Goal: Check status: Check status

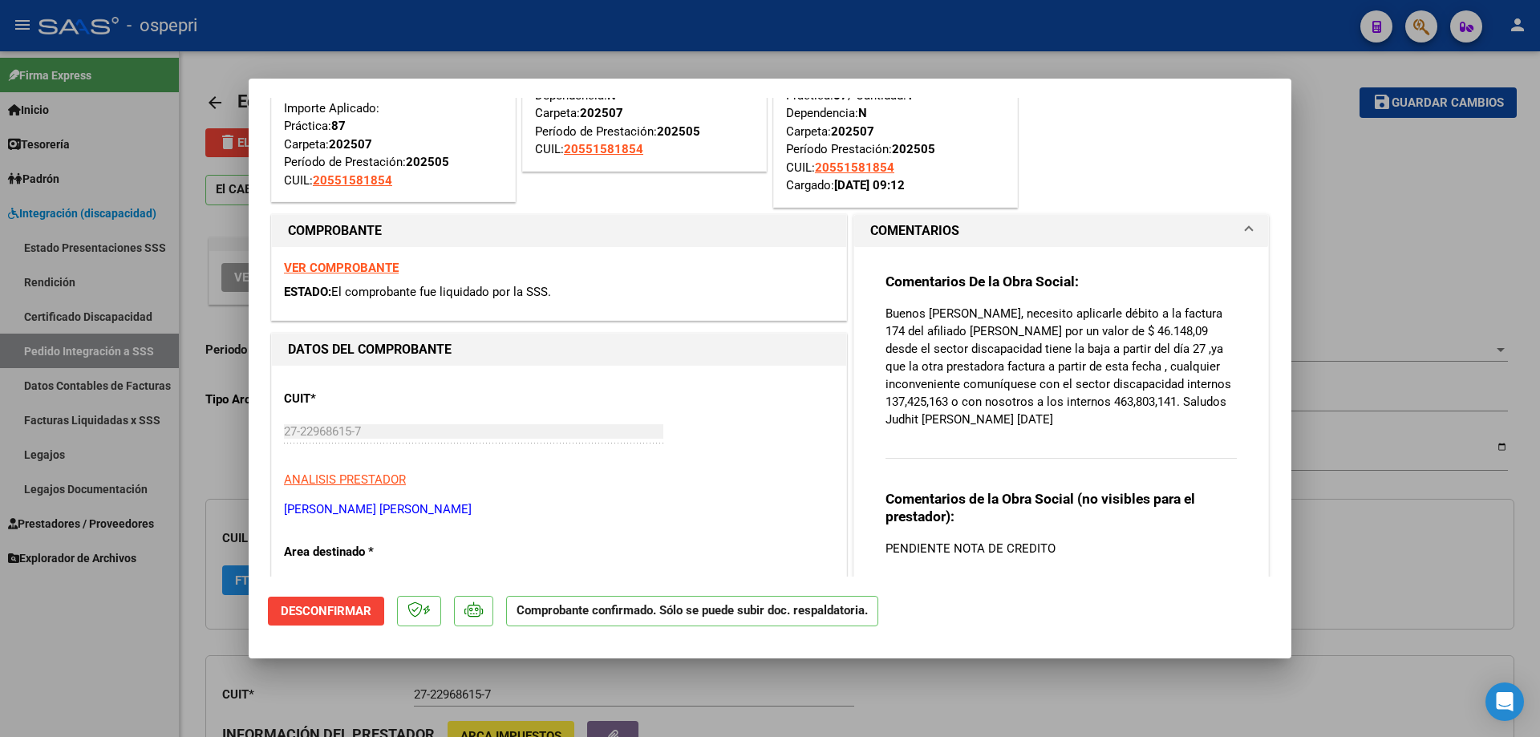
scroll to position [481, 0]
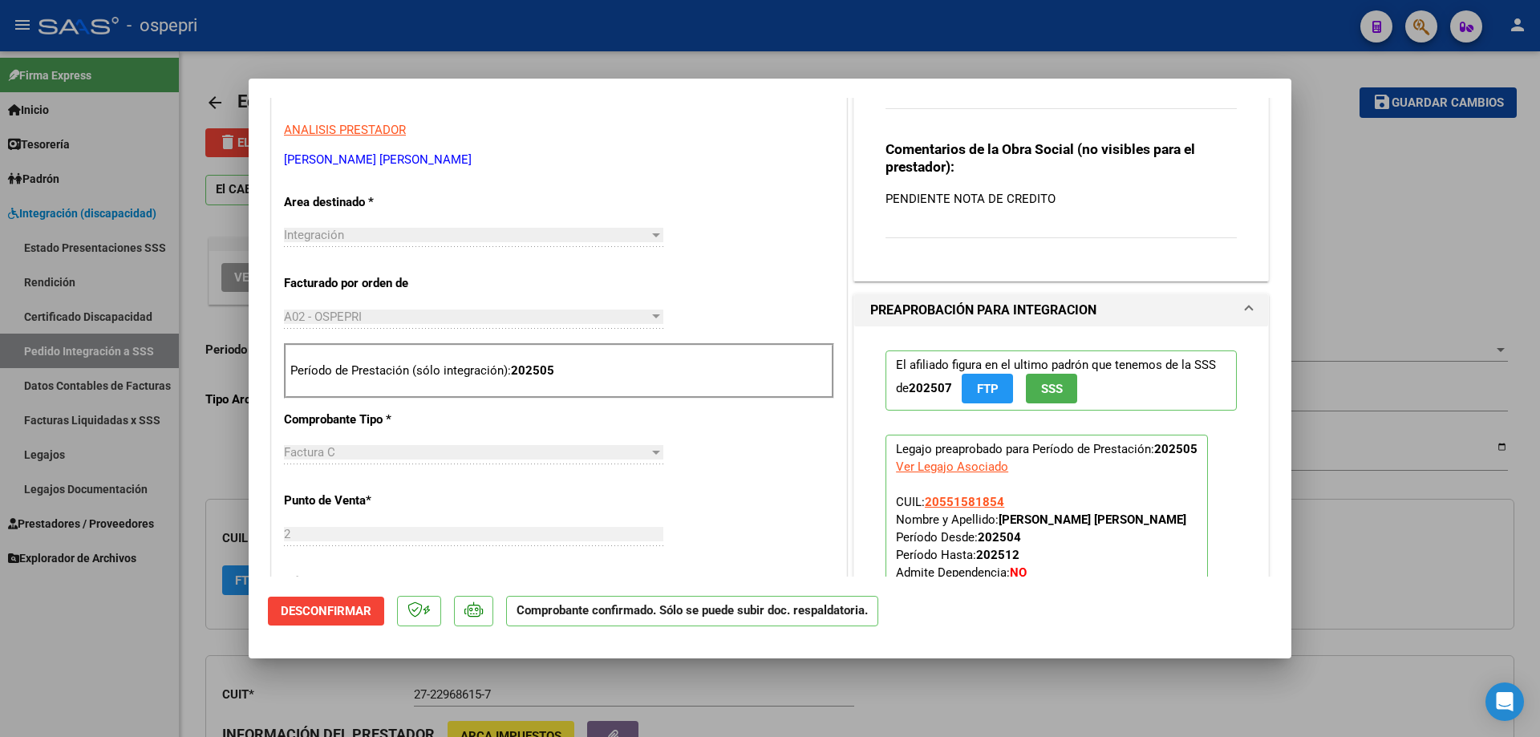
click at [77, 501] on div at bounding box center [770, 368] width 1540 height 737
type input "$ 0,00"
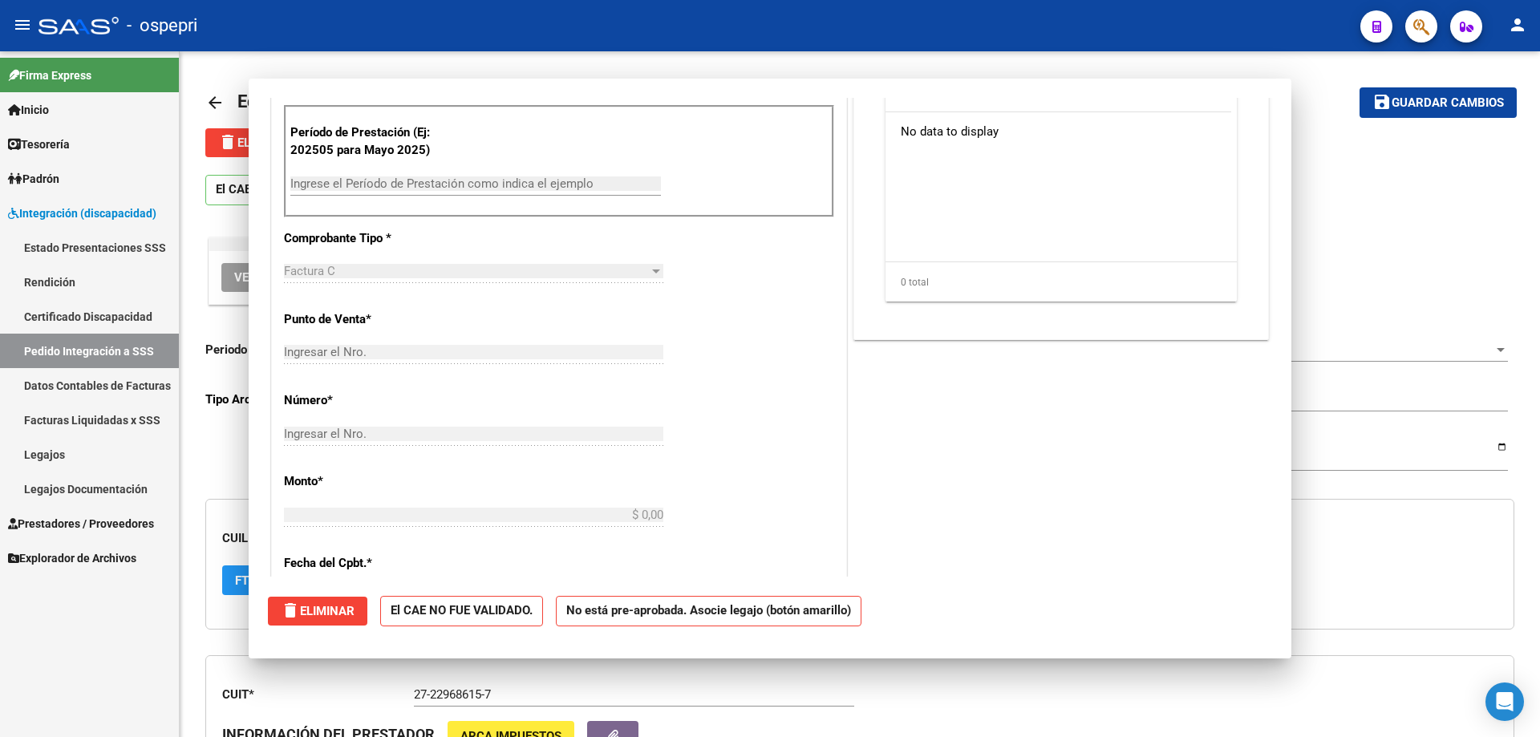
scroll to position [0, 0]
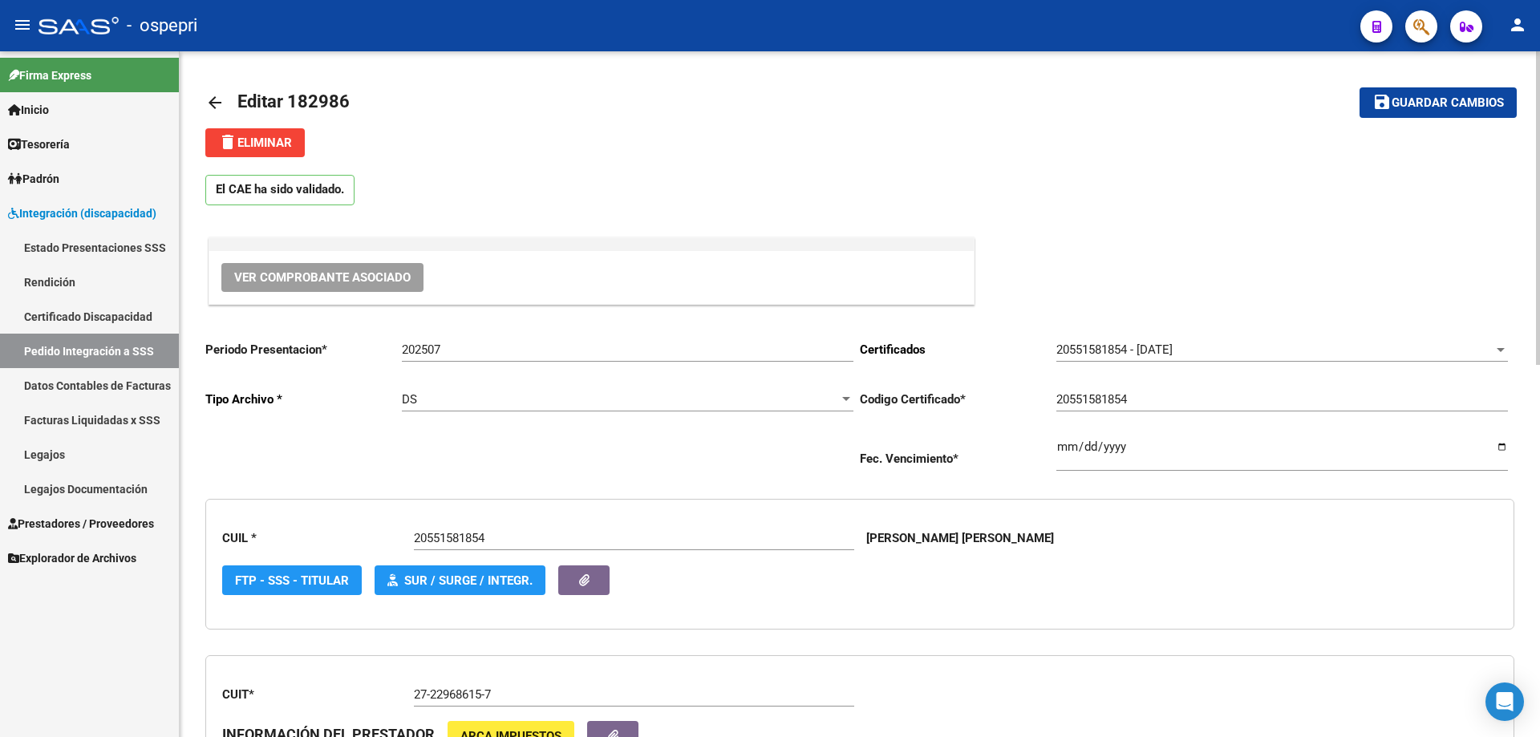
click at [209, 101] on mat-icon "arrow_back" at bounding box center [214, 102] width 19 height 19
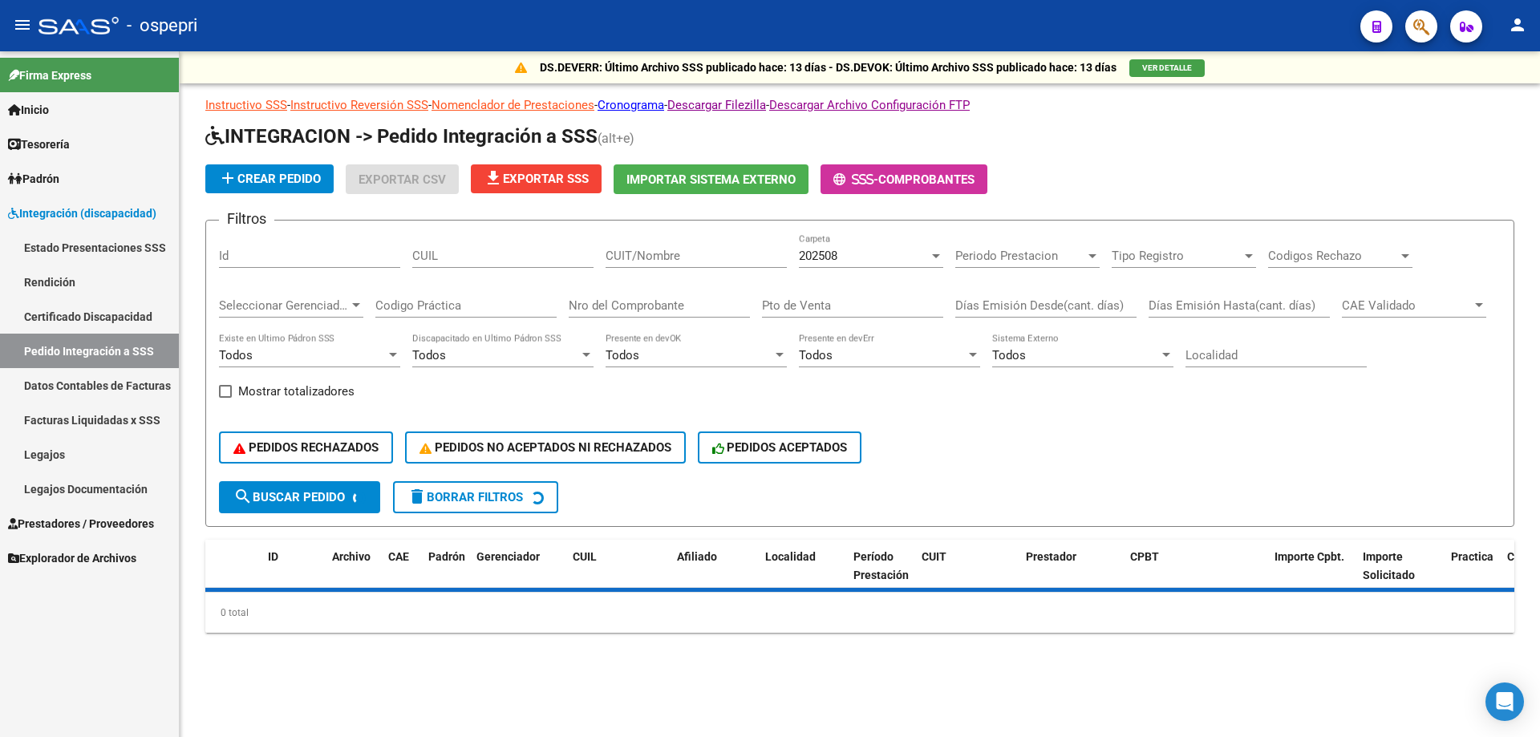
click at [670, 237] on div "CUIT/Nombre" at bounding box center [696, 250] width 181 height 35
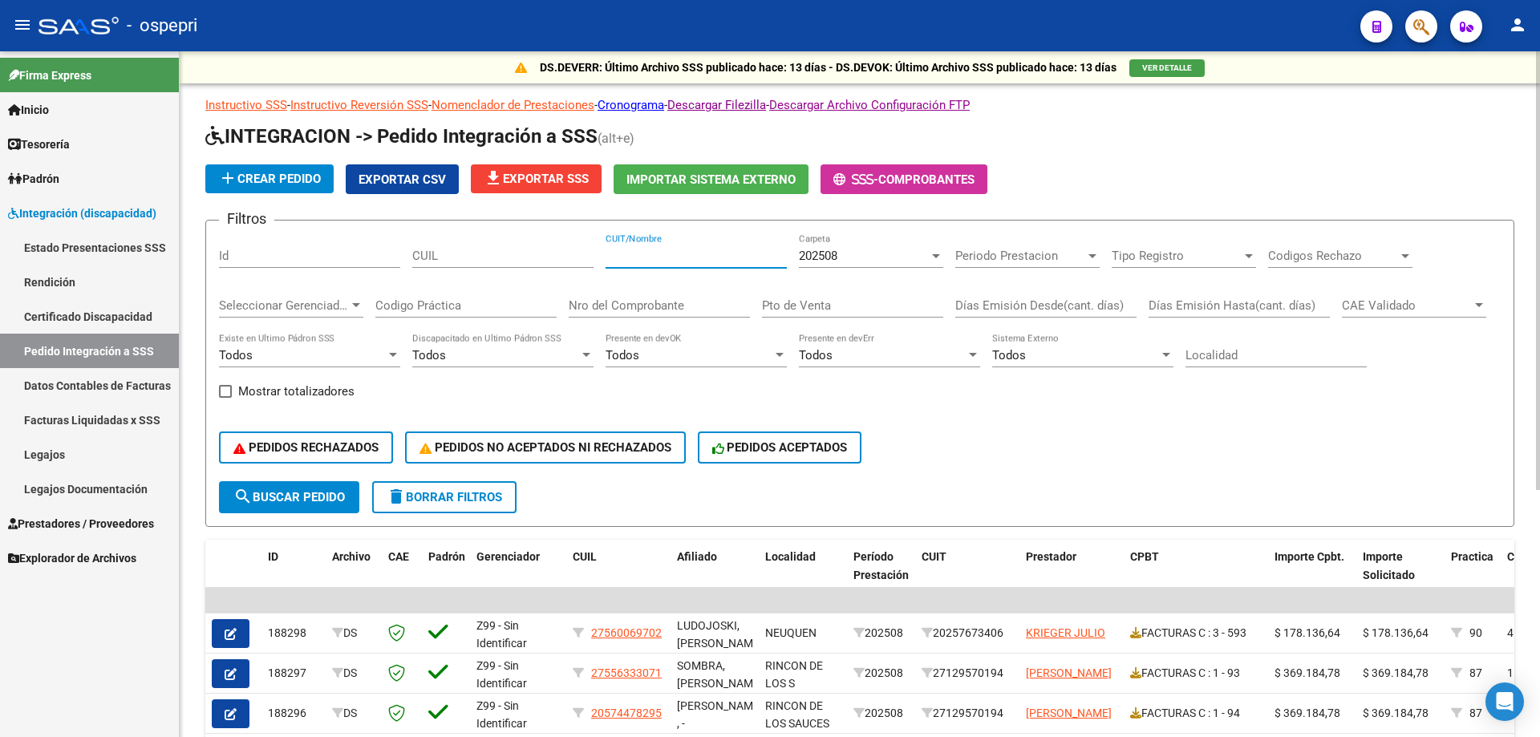
paste input "[PERSON_NAME]"
type input "[PERSON_NAME]"
click at [676, 306] on input "Nro del Comprobante" at bounding box center [659, 305] width 181 height 14
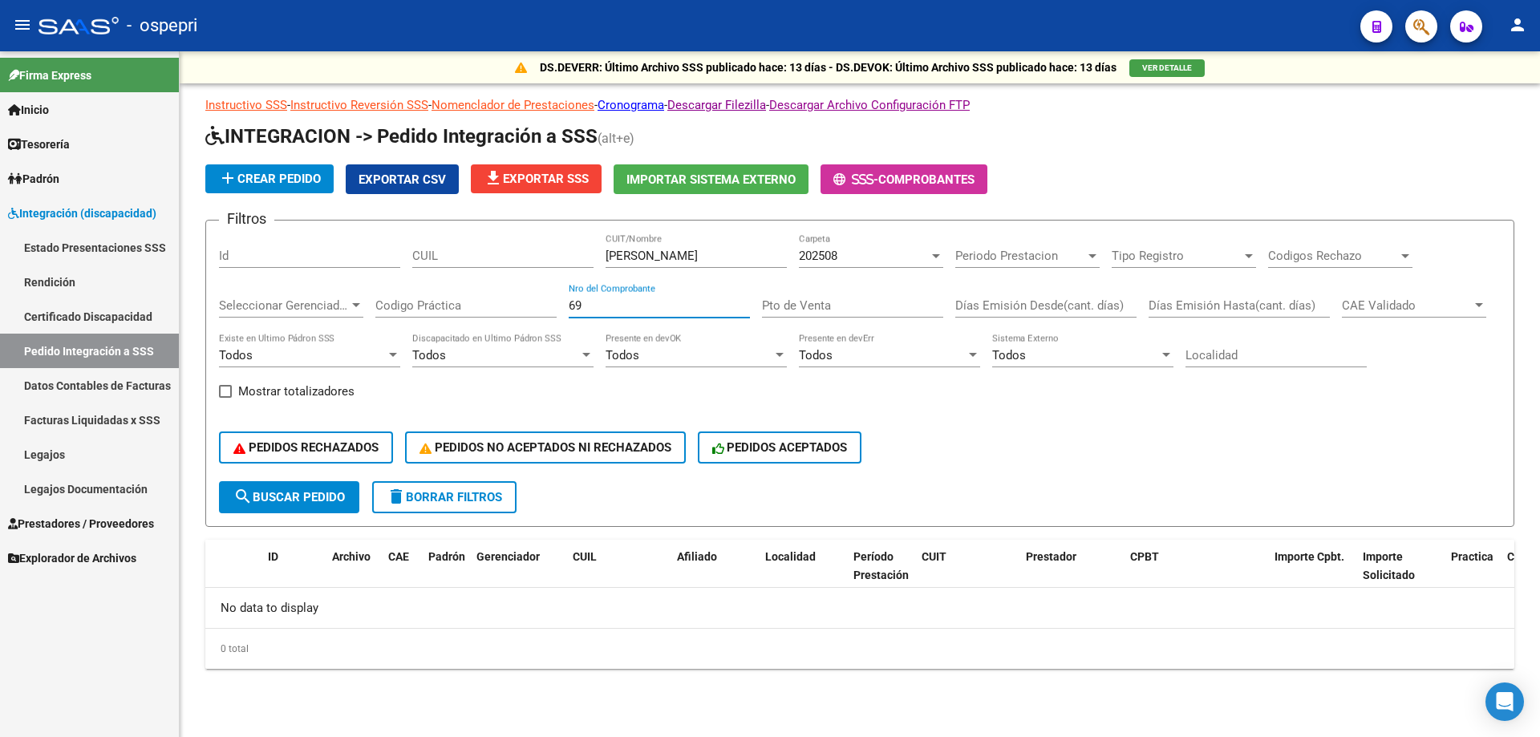
click at [871, 245] on div "202508 Carpeta" at bounding box center [871, 250] width 144 height 35
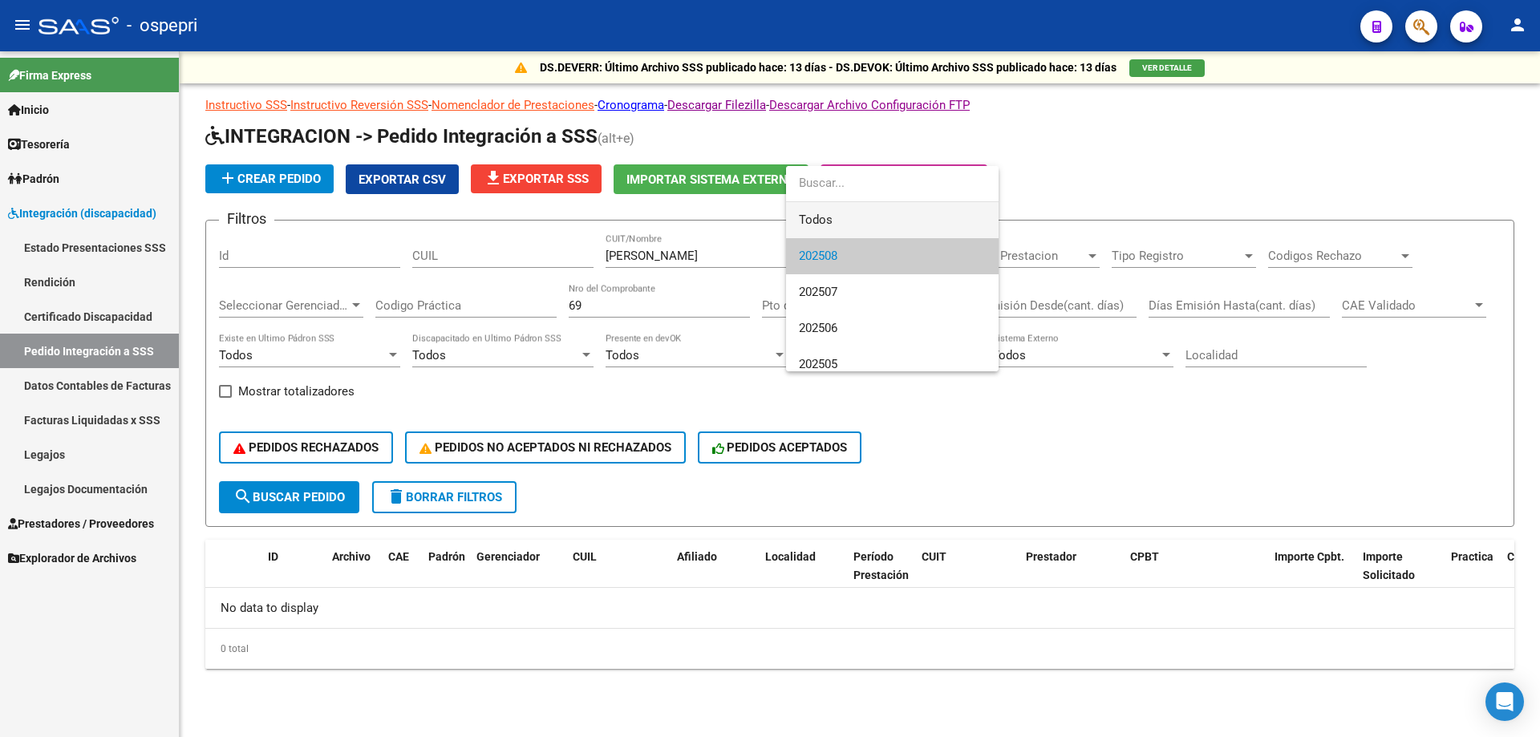
drag, startPoint x: 897, startPoint y: 221, endPoint x: 887, endPoint y: 226, distance: 11.8
click at [895, 221] on span "Todos" at bounding box center [892, 220] width 187 height 36
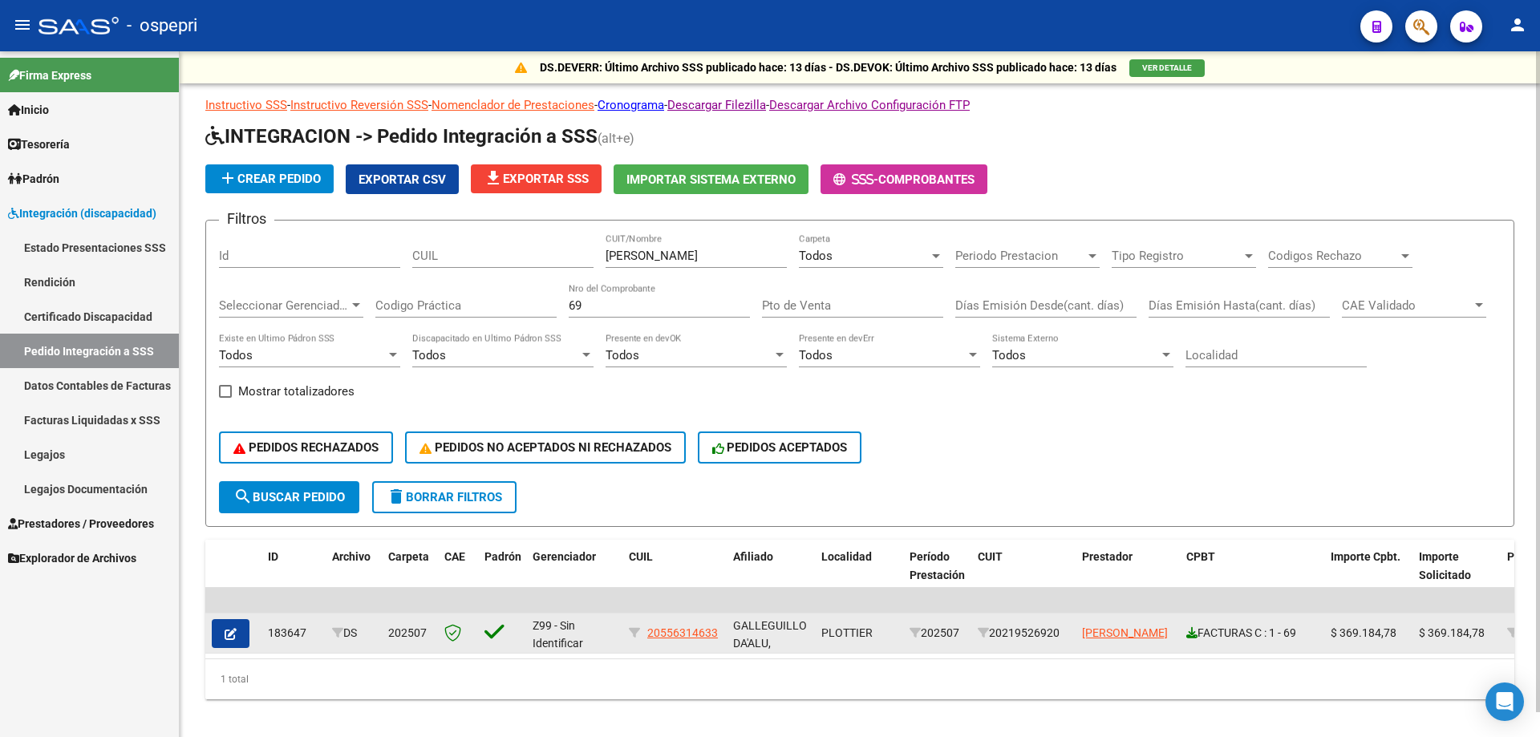
click at [1190, 636] on icon at bounding box center [1192, 632] width 11 height 11
click at [1189, 631] on icon at bounding box center [1192, 632] width 11 height 11
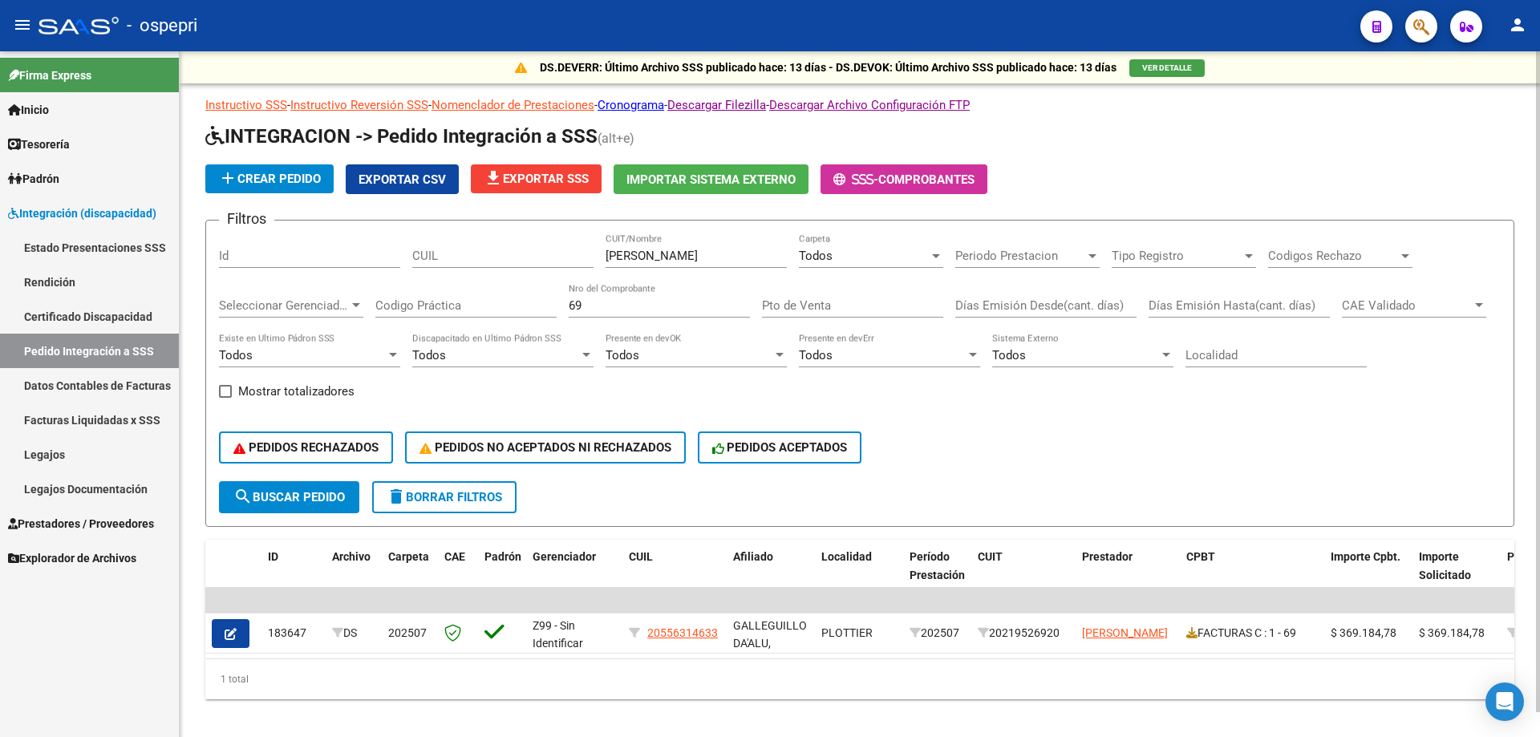
click at [646, 302] on input "69" at bounding box center [659, 305] width 181 height 14
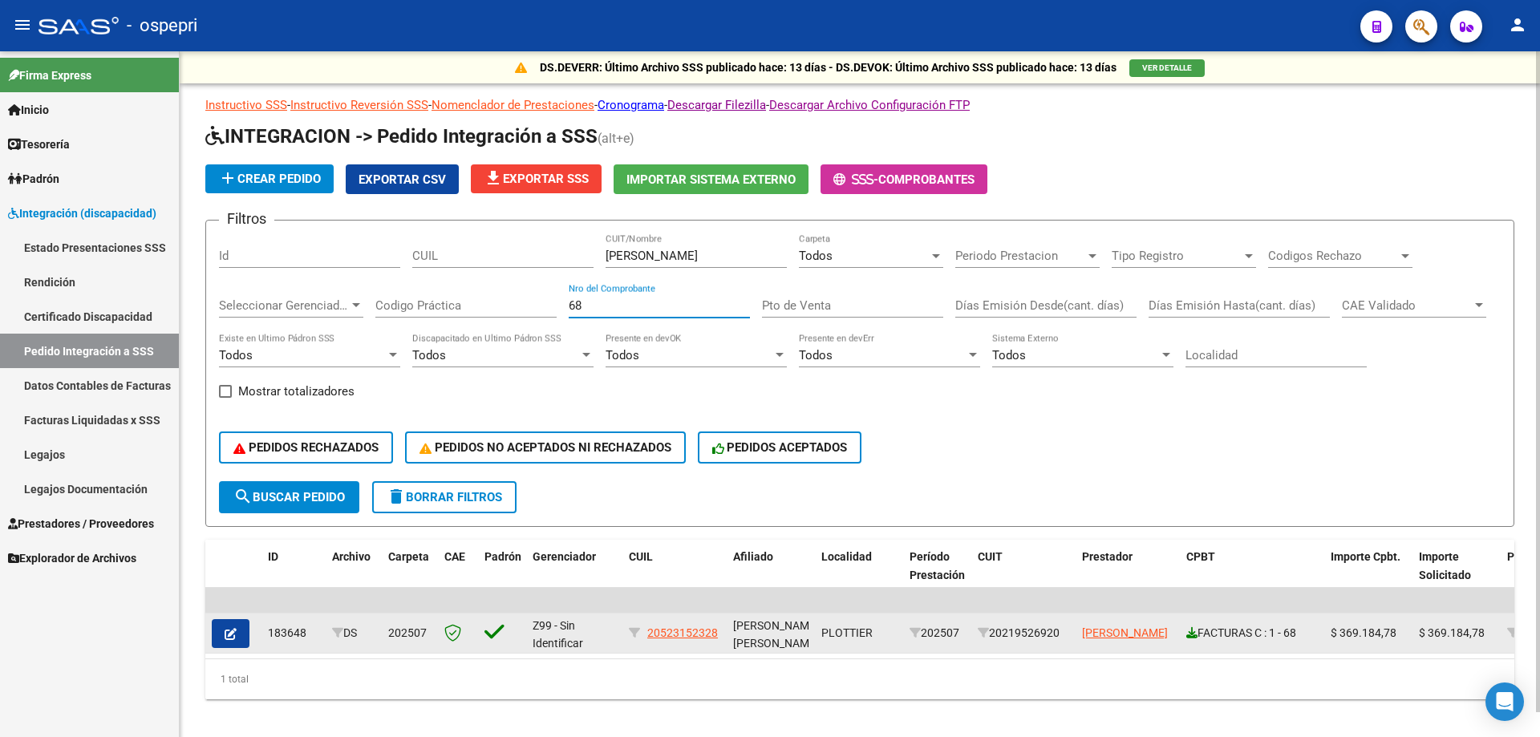
type input "68"
click at [1193, 634] on icon at bounding box center [1192, 632] width 11 height 11
